Goal: Information Seeking & Learning: Learn about a topic

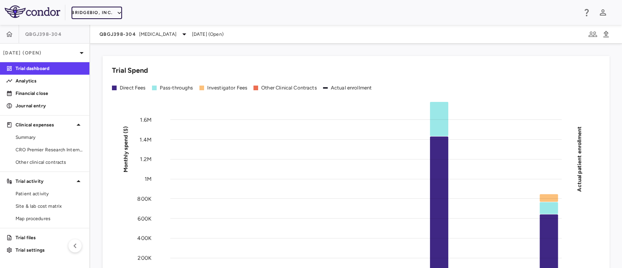
click at [101, 9] on button "BridgeBio, Inc." at bounding box center [97, 13] width 51 height 12
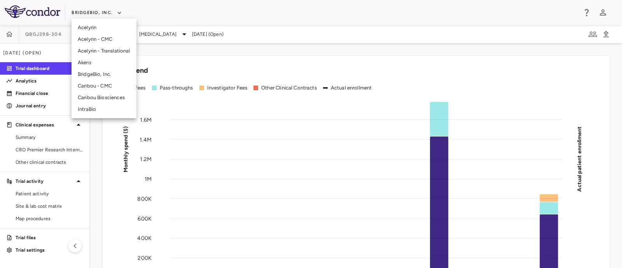
click at [87, 88] on li "Caribou - CMC" at bounding box center [104, 86] width 65 height 12
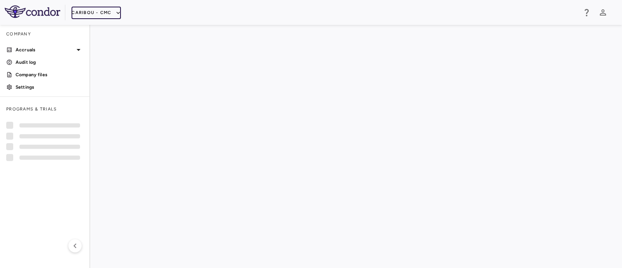
click at [109, 8] on button "Caribou - CMC" at bounding box center [96, 13] width 49 height 12
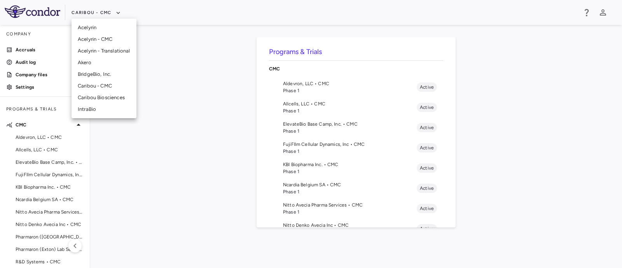
click at [97, 93] on li "Caribou Biosciences" at bounding box center [104, 98] width 65 height 12
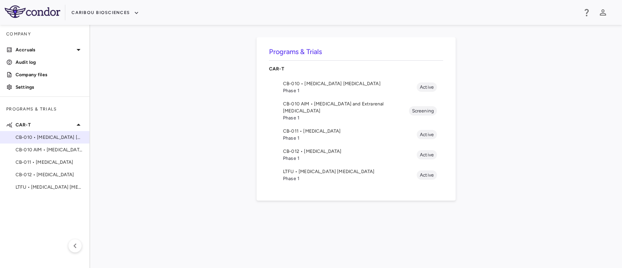
click at [55, 138] on span "CB-010 • [MEDICAL_DATA] [MEDICAL_DATA]" at bounding box center [50, 137] width 68 height 7
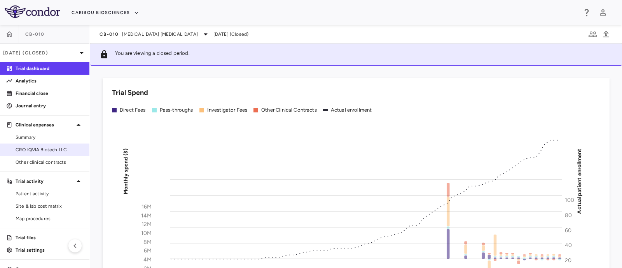
click at [46, 151] on span "CRO IQVIA Biotech LLC" at bounding box center [50, 149] width 68 height 7
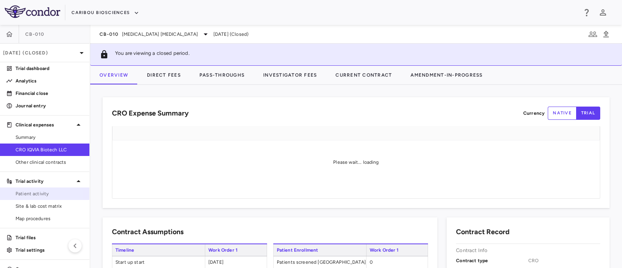
click at [35, 196] on span "Patient activity" at bounding box center [50, 193] width 68 height 7
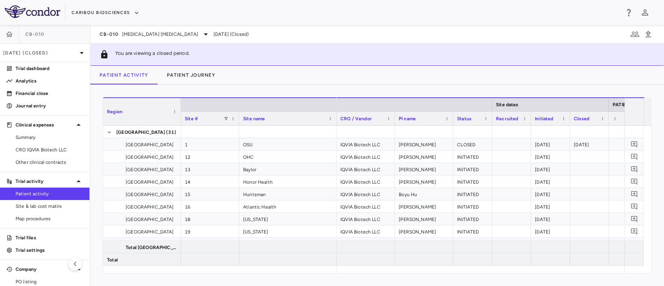
drag, startPoint x: 587, startPoint y: 0, endPoint x: 376, endPoint y: 53, distance: 217.2
click at [376, 53] on div "You are viewing a closed period." at bounding box center [377, 55] width 574 height 22
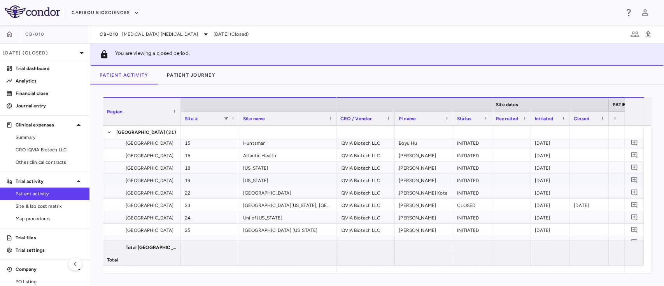
scroll to position [51, 0]
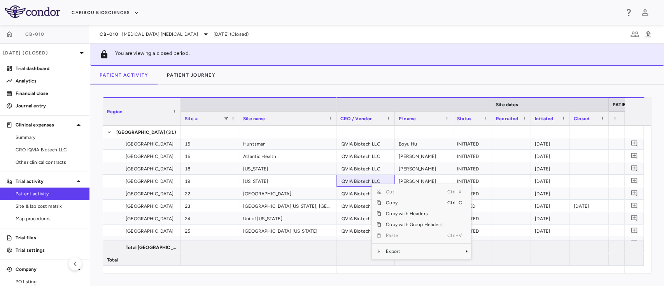
click at [295, 18] on div "Caribou Biosciences" at bounding box center [345, 12] width 547 height 13
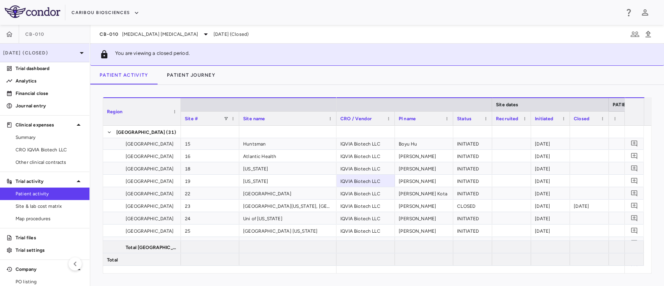
click at [68, 51] on p "Jul 2025 (Closed)" at bounding box center [40, 52] width 74 height 7
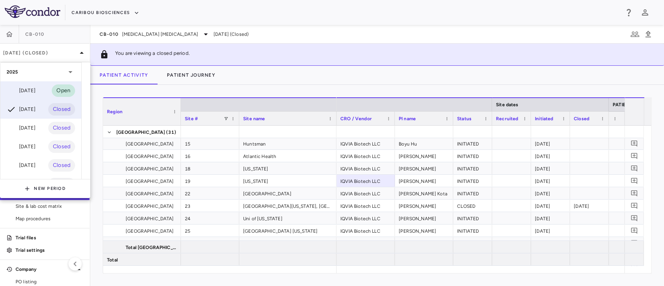
click at [35, 89] on div "Aug 2025" at bounding box center [21, 90] width 29 height 9
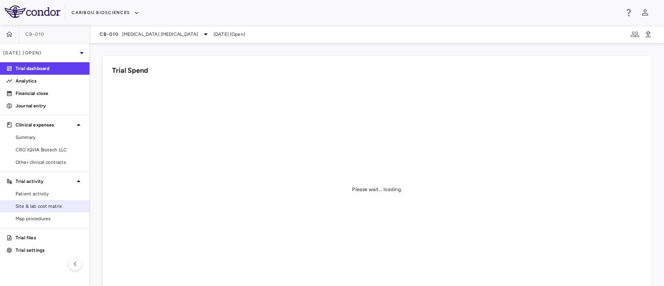
click at [31, 204] on span "Site & lab cost matrix" at bounding box center [50, 206] width 68 height 7
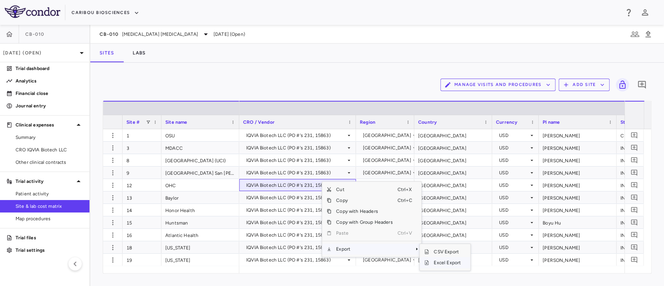
click at [433, 260] on span "Excel Export" at bounding box center [447, 262] width 37 height 11
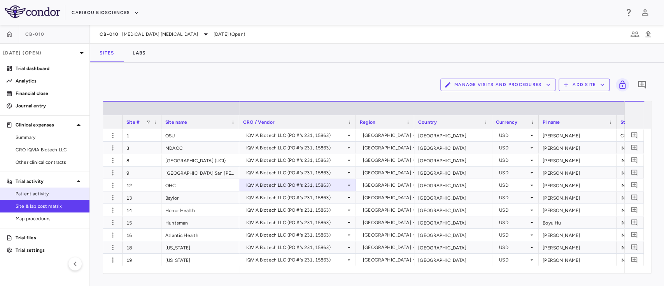
click at [40, 195] on span "Patient activity" at bounding box center [50, 193] width 68 height 7
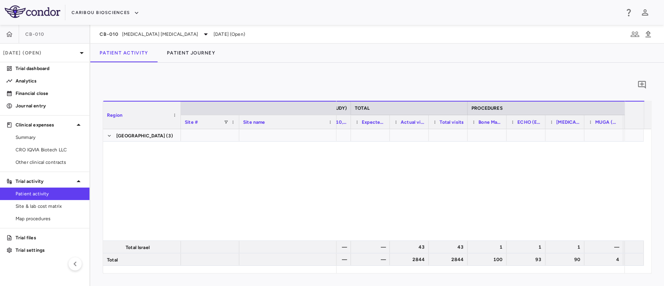
scroll to position [423, 0]
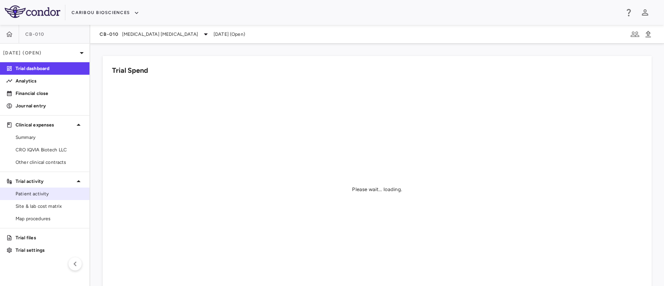
click at [32, 192] on span "Patient activity" at bounding box center [50, 193] width 68 height 7
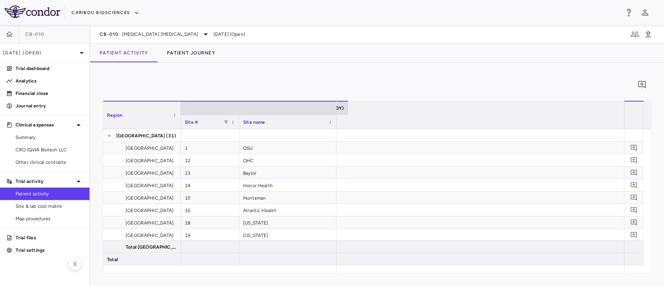
scroll to position [0, 2319]
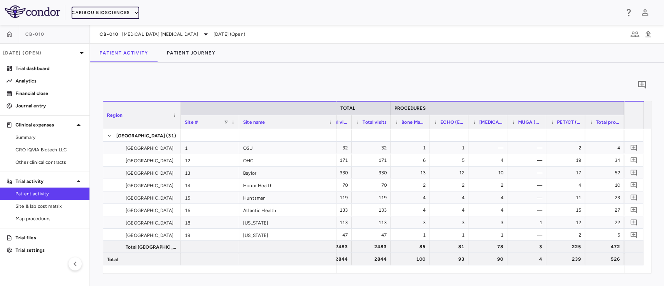
click at [123, 11] on button "Caribou Biosciences" at bounding box center [106, 13] width 68 height 12
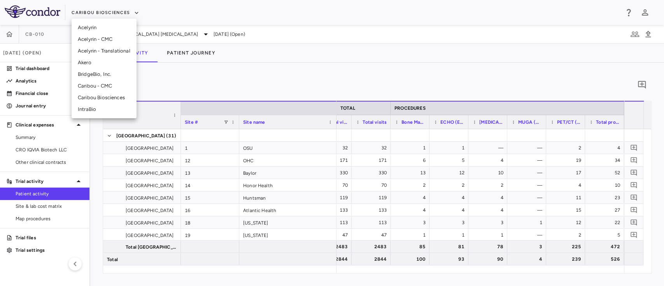
click at [101, 77] on li "BridgeBio, Inc." at bounding box center [104, 74] width 65 height 12
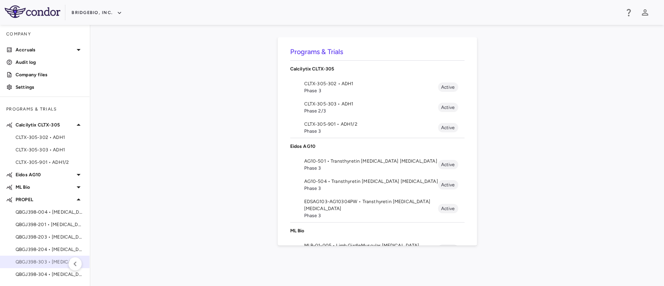
click at [34, 261] on span "QBGJ398-303 • [MEDICAL_DATA]" at bounding box center [50, 261] width 68 height 7
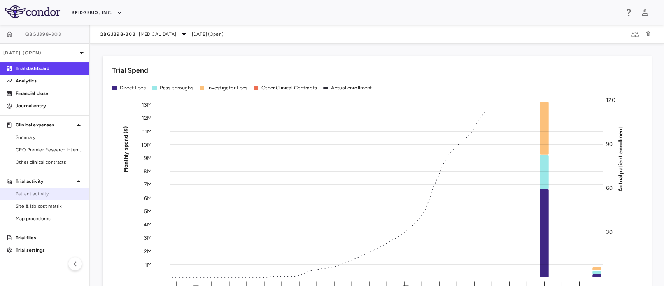
click at [30, 197] on span "Patient activity" at bounding box center [50, 193] width 68 height 7
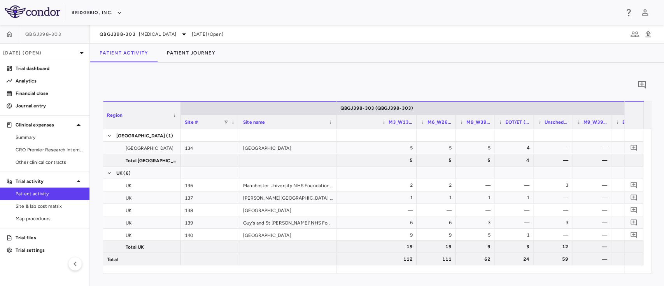
scroll to position [0, 996]
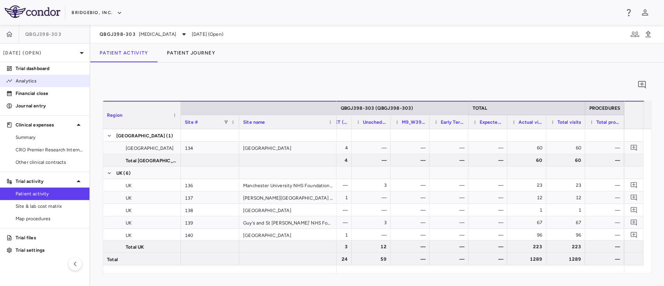
click at [24, 82] on p "Analytics" at bounding box center [50, 80] width 68 height 7
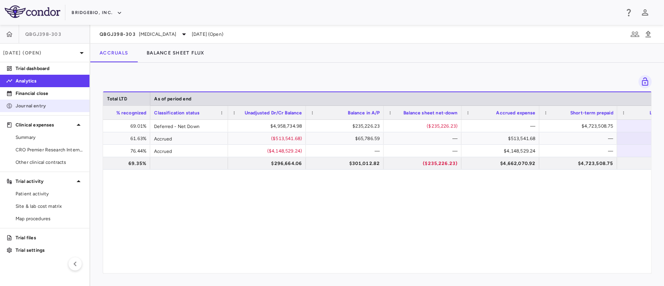
click at [33, 108] on p "Journal entry" at bounding box center [50, 105] width 68 height 7
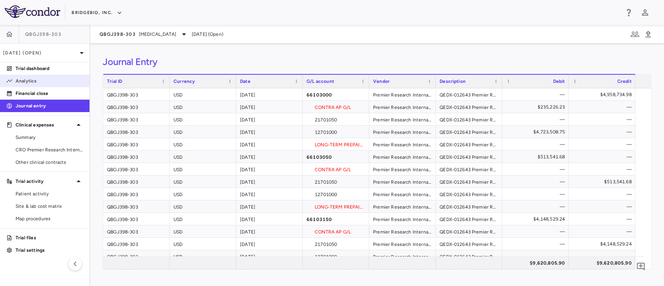
click at [34, 79] on p "Analytics" at bounding box center [50, 80] width 68 height 7
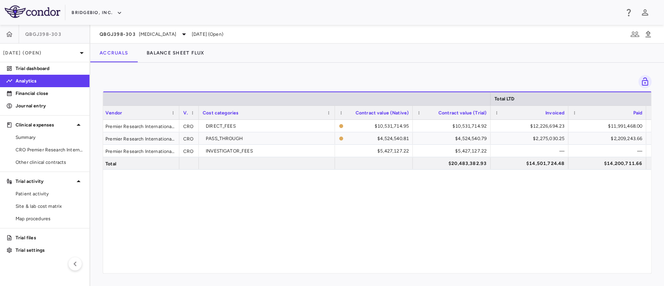
scroll to position [0, 351]
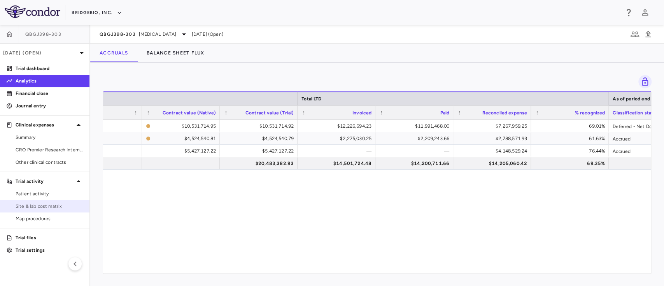
click at [36, 209] on span "Site & lab cost matrix" at bounding box center [50, 206] width 68 height 7
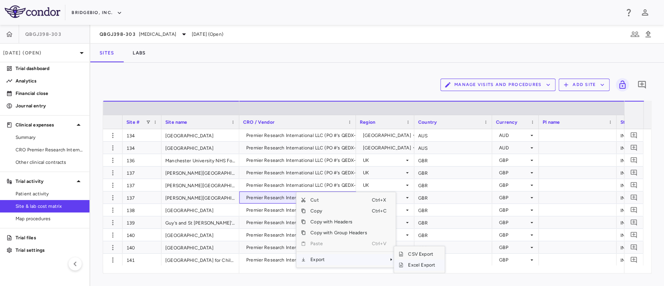
click at [403, 264] on span "Excel Export" at bounding box center [421, 264] width 37 height 11
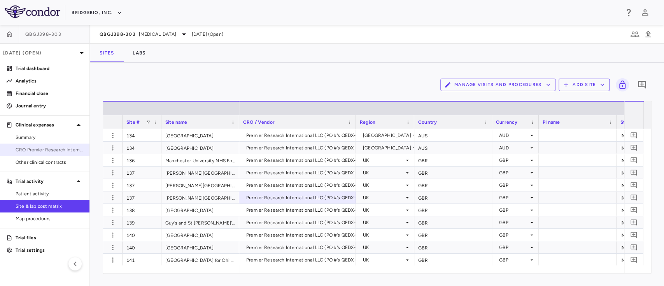
click at [34, 150] on span "CRO Premier Research International LLC" at bounding box center [50, 149] width 68 height 7
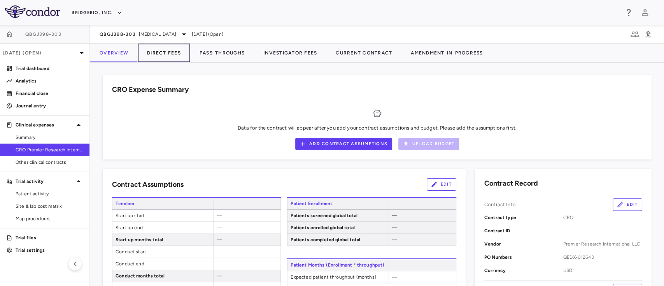
click at [153, 51] on button "Direct Fees" at bounding box center [164, 53] width 53 height 19
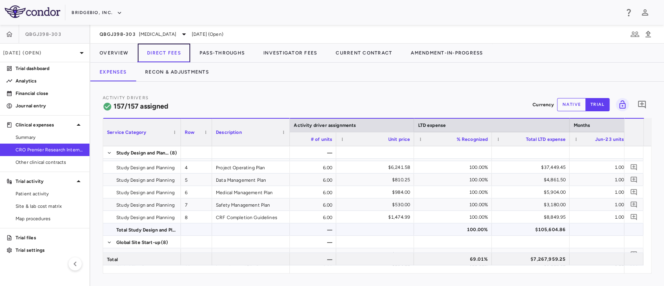
scroll to position [0, 948]
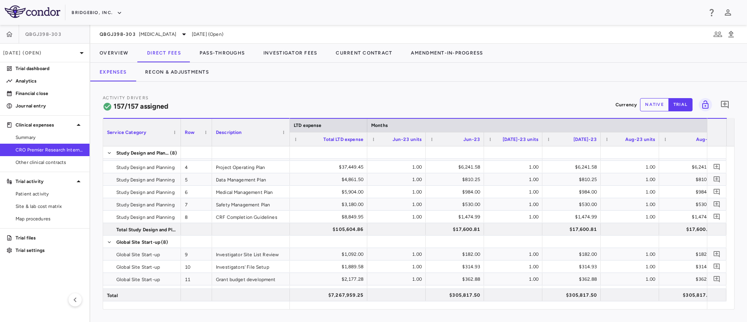
drag, startPoint x: 647, startPoint y: 0, endPoint x: 476, endPoint y: 79, distance: 188.2
click at [476, 79] on div "Expenses Recon & Adjustments" at bounding box center [418, 72] width 657 height 19
click at [7, 35] on icon "button" at bounding box center [9, 34] width 8 height 8
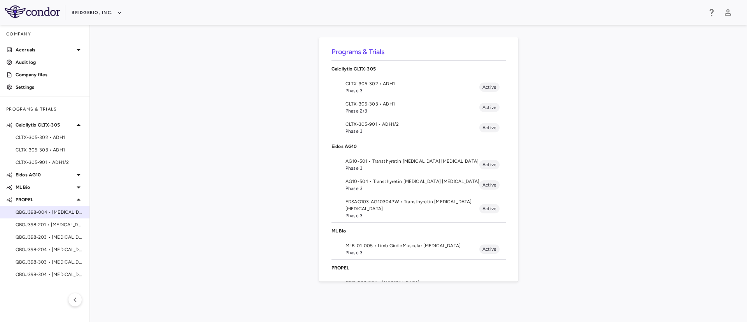
click at [44, 211] on span "QBGJ398-004 • [MEDICAL_DATA]" at bounding box center [50, 211] width 68 height 7
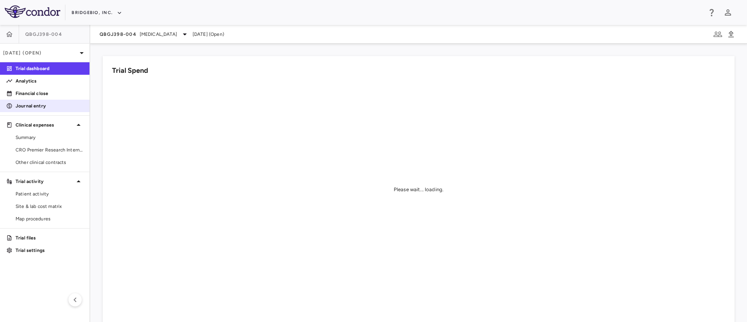
click at [28, 106] on p "Journal entry" at bounding box center [50, 105] width 68 height 7
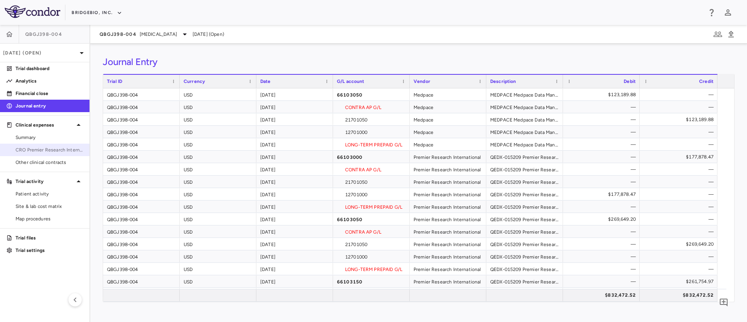
click at [38, 155] on link "CRO Premier Research International" at bounding box center [44, 150] width 89 height 12
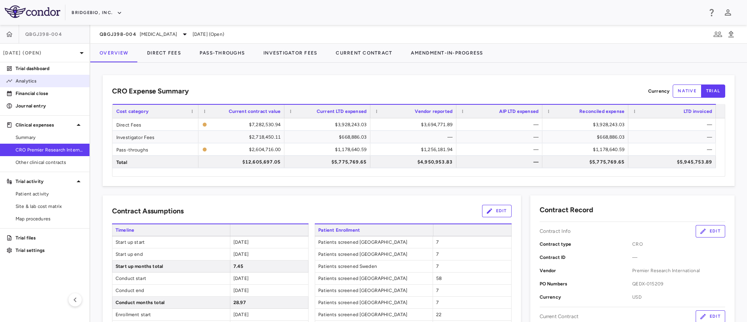
click at [22, 82] on p "Analytics" at bounding box center [50, 80] width 68 height 7
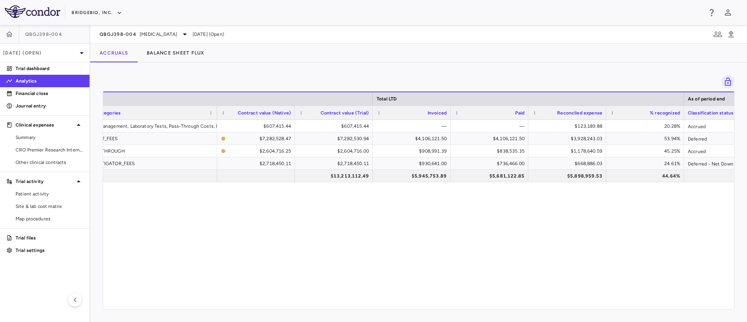
scroll to position [0, 198]
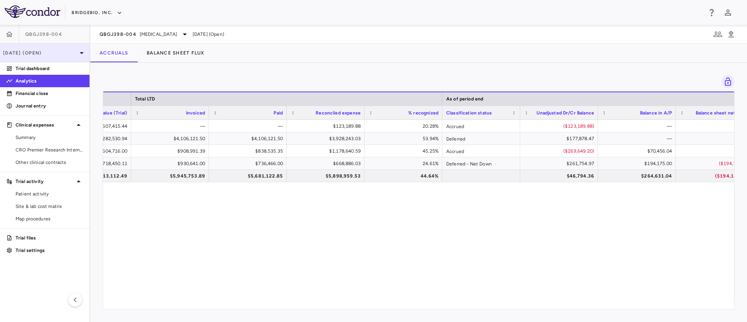
click at [63, 52] on p "[DATE] (Open)" at bounding box center [40, 52] width 74 height 7
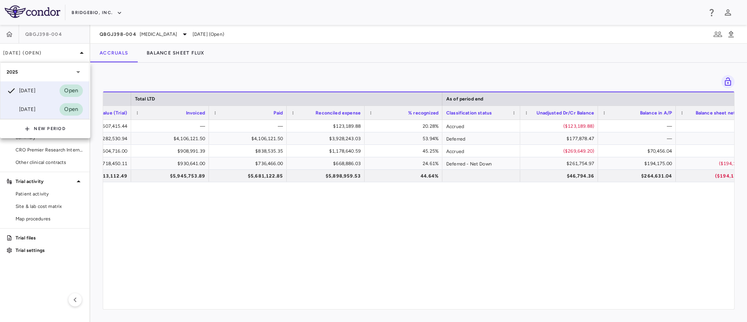
click at [29, 105] on div "[DATE]" at bounding box center [21, 109] width 29 height 9
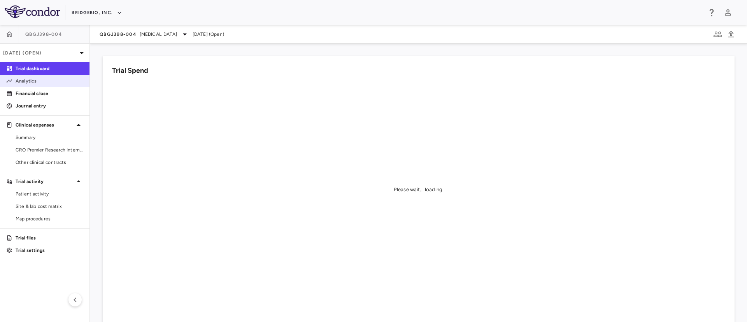
click at [28, 83] on p "Analytics" at bounding box center [50, 80] width 68 height 7
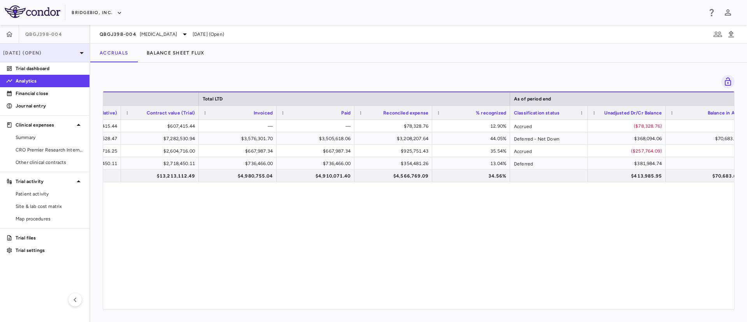
click at [40, 58] on div "[DATE] (Open)" at bounding box center [44, 53] width 89 height 19
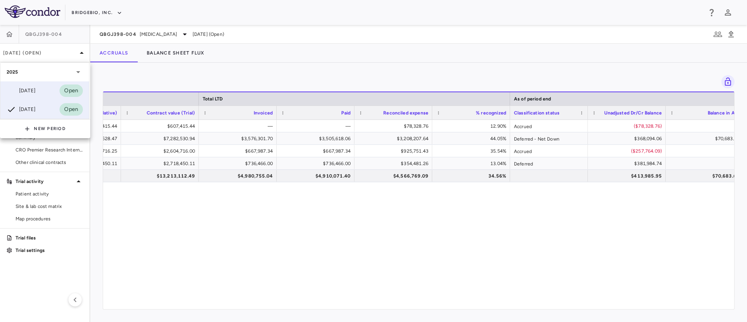
click at [32, 91] on div "[DATE]" at bounding box center [21, 90] width 29 height 9
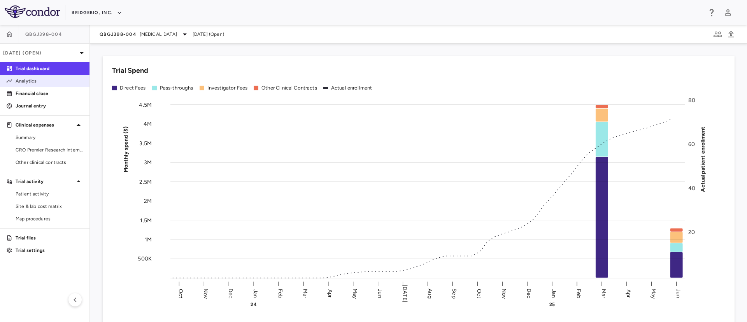
click at [19, 82] on p "Analytics" at bounding box center [50, 80] width 68 height 7
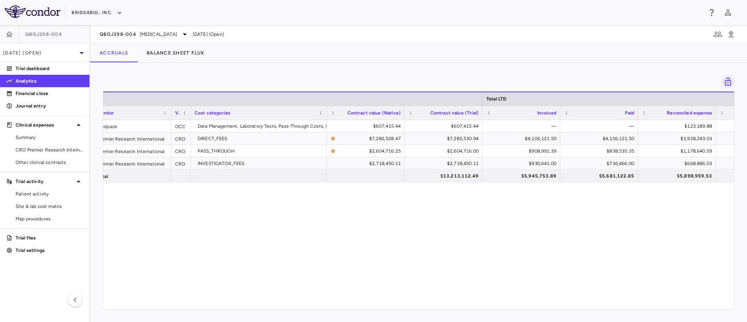
scroll to position [0, 222]
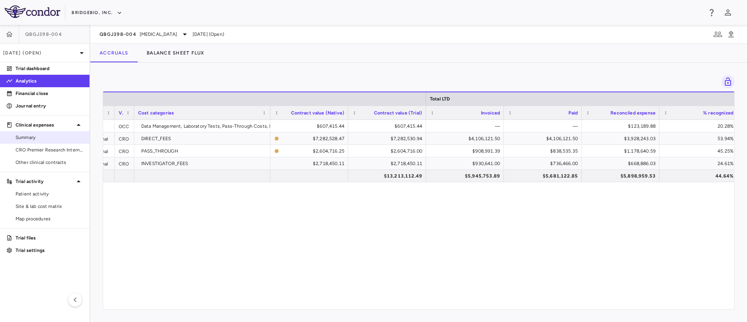
click at [19, 140] on span "Summary" at bounding box center [50, 137] width 68 height 7
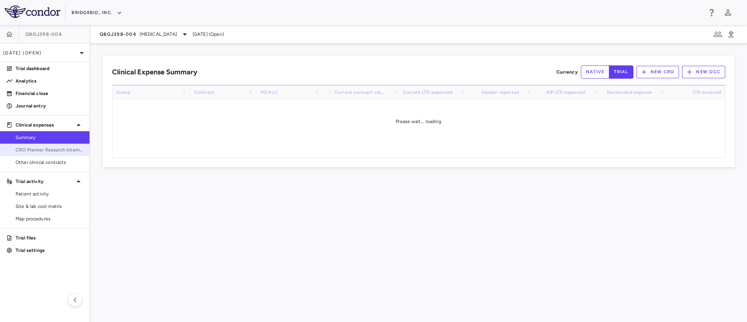
click at [37, 147] on span "CRO Premier Research International" at bounding box center [50, 149] width 68 height 7
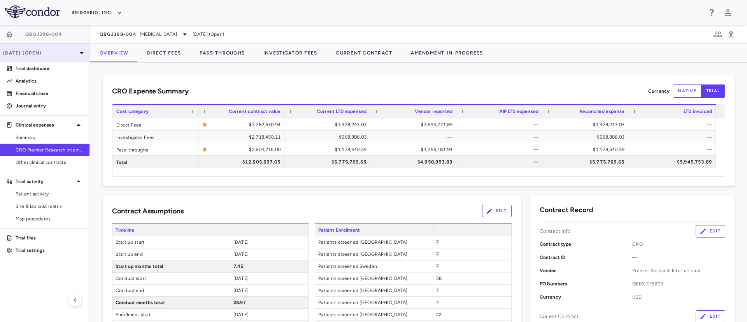
click at [63, 55] on p "[DATE] (Open)" at bounding box center [40, 52] width 74 height 7
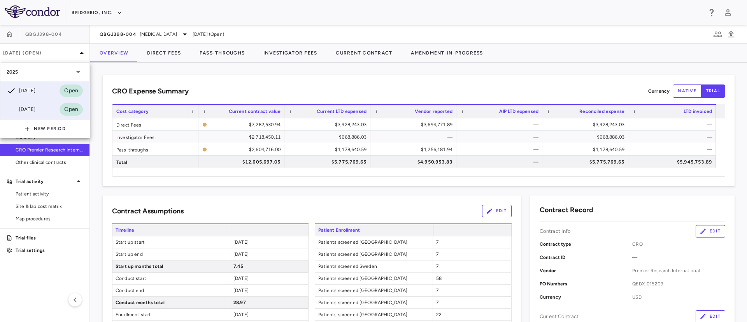
click at [31, 108] on div "[DATE]" at bounding box center [21, 109] width 29 height 9
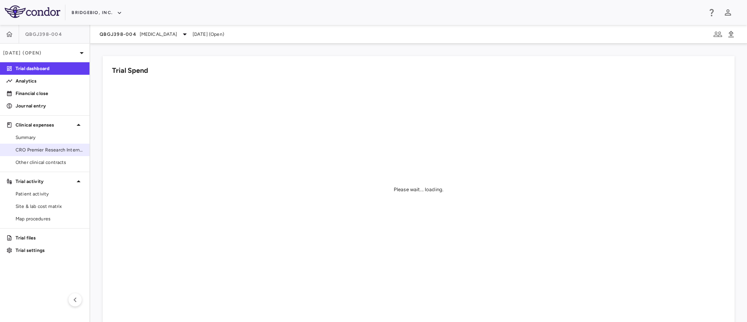
click at [48, 152] on span "CRO Premier Research International" at bounding box center [50, 149] width 68 height 7
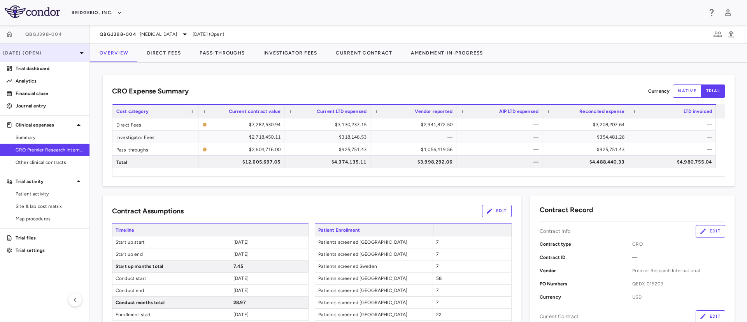
click at [41, 52] on p "[DATE] (Open)" at bounding box center [40, 52] width 74 height 7
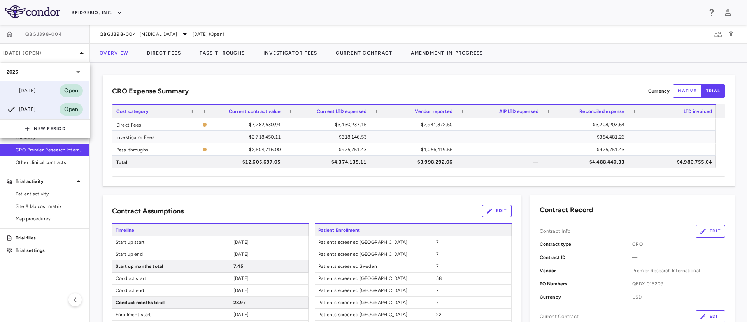
click at [30, 93] on div "[DATE]" at bounding box center [21, 90] width 29 height 9
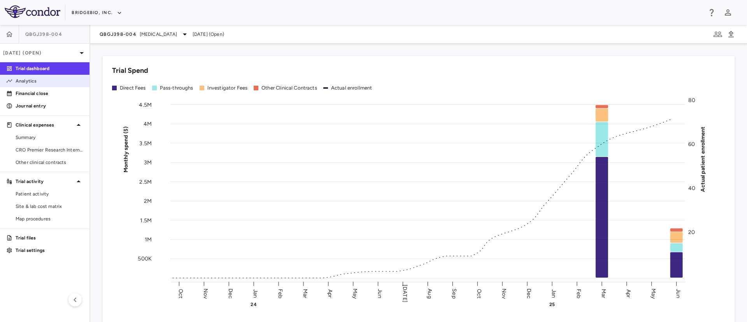
click at [18, 82] on p "Analytics" at bounding box center [50, 80] width 68 height 7
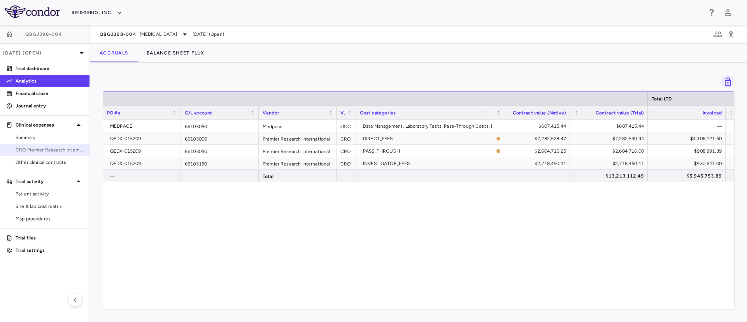
click at [54, 150] on span "CRO Premier Research International" at bounding box center [50, 149] width 68 height 7
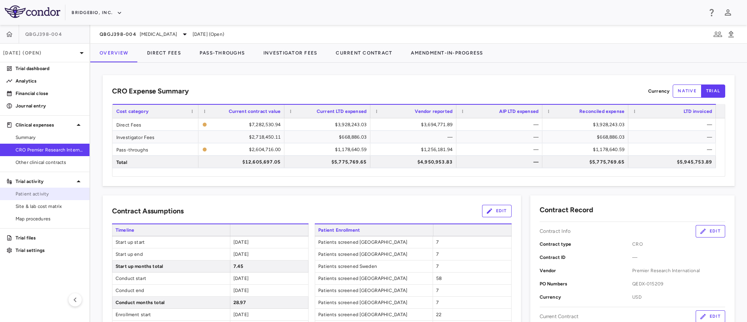
click at [35, 189] on link "Patient activity" at bounding box center [44, 194] width 89 height 12
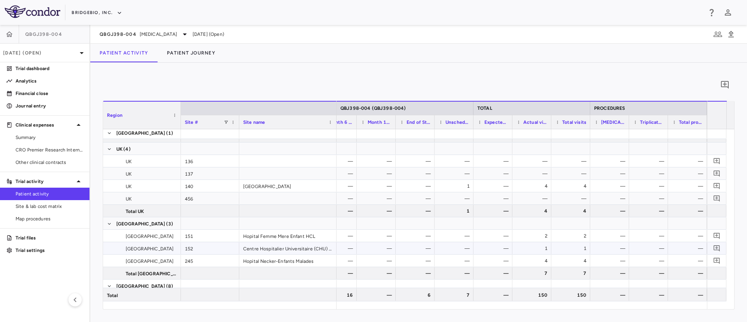
scroll to position [28, 0]
